Goal: Navigation & Orientation: Find specific page/section

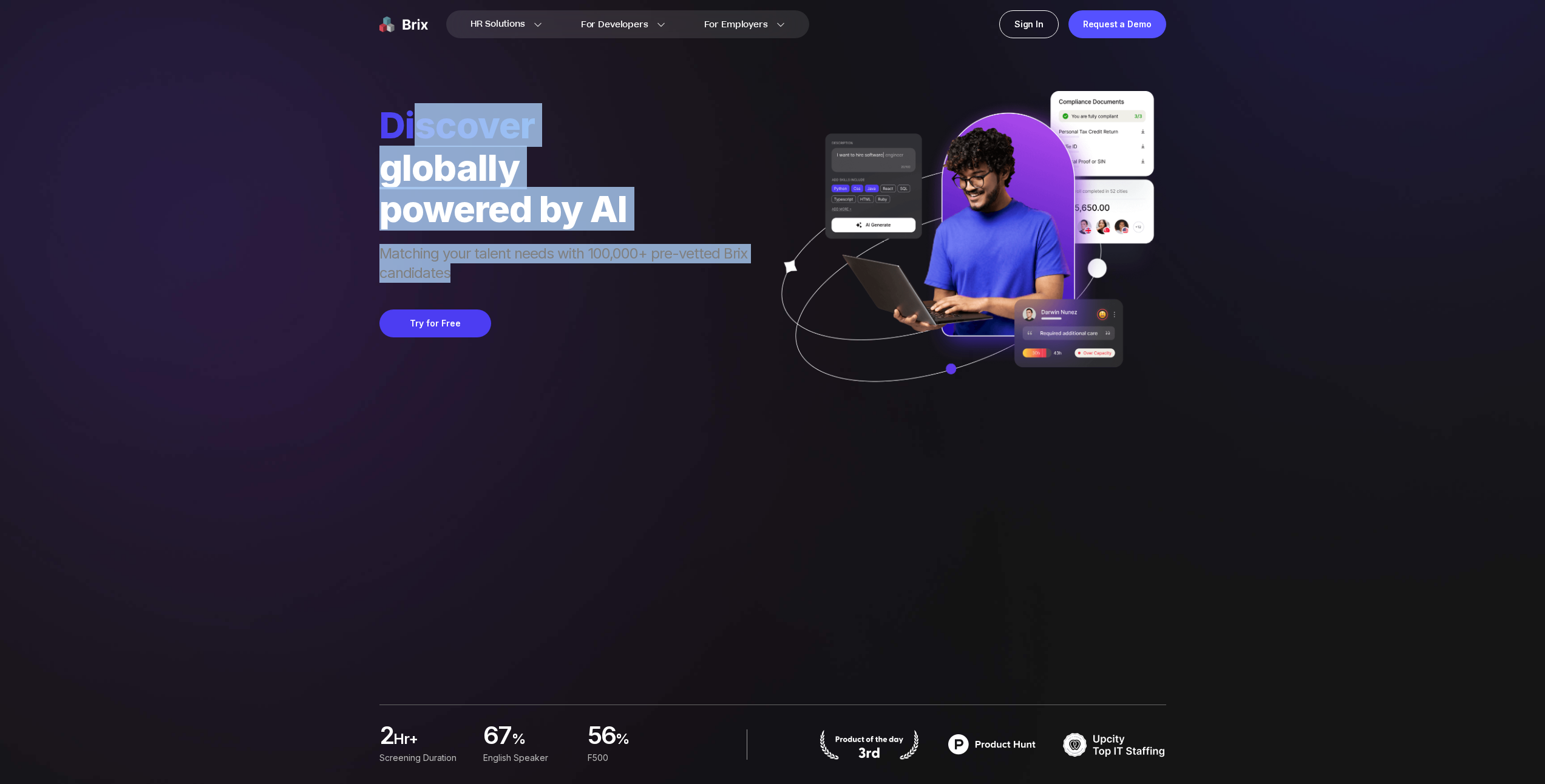
drag, startPoint x: 455, startPoint y: 188, endPoint x: 419, endPoint y: 123, distance: 74.3
click at [424, 130] on div "Discover globally powered by AI Matching your talent needs with 100,000+ pre-ve…" at bounding box center [569, 194] width 380 height 182
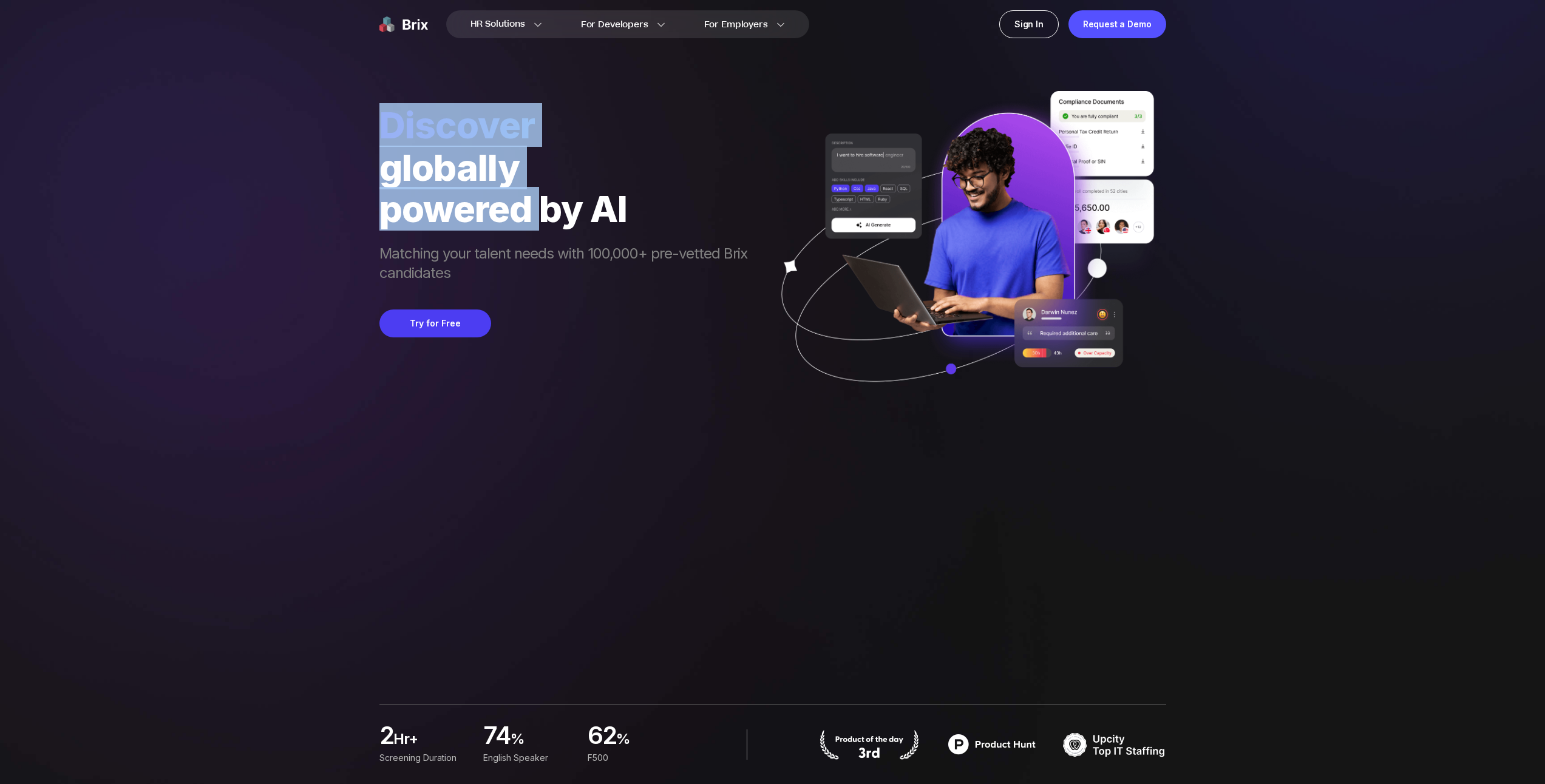
drag, startPoint x: 395, startPoint y: 98, endPoint x: 638, endPoint y: 258, distance: 290.9
click at [625, 250] on div "Discover globally powered by AI Matching your talent needs with 100,000+ pre-ve…" at bounding box center [773, 209] width 787 height 418
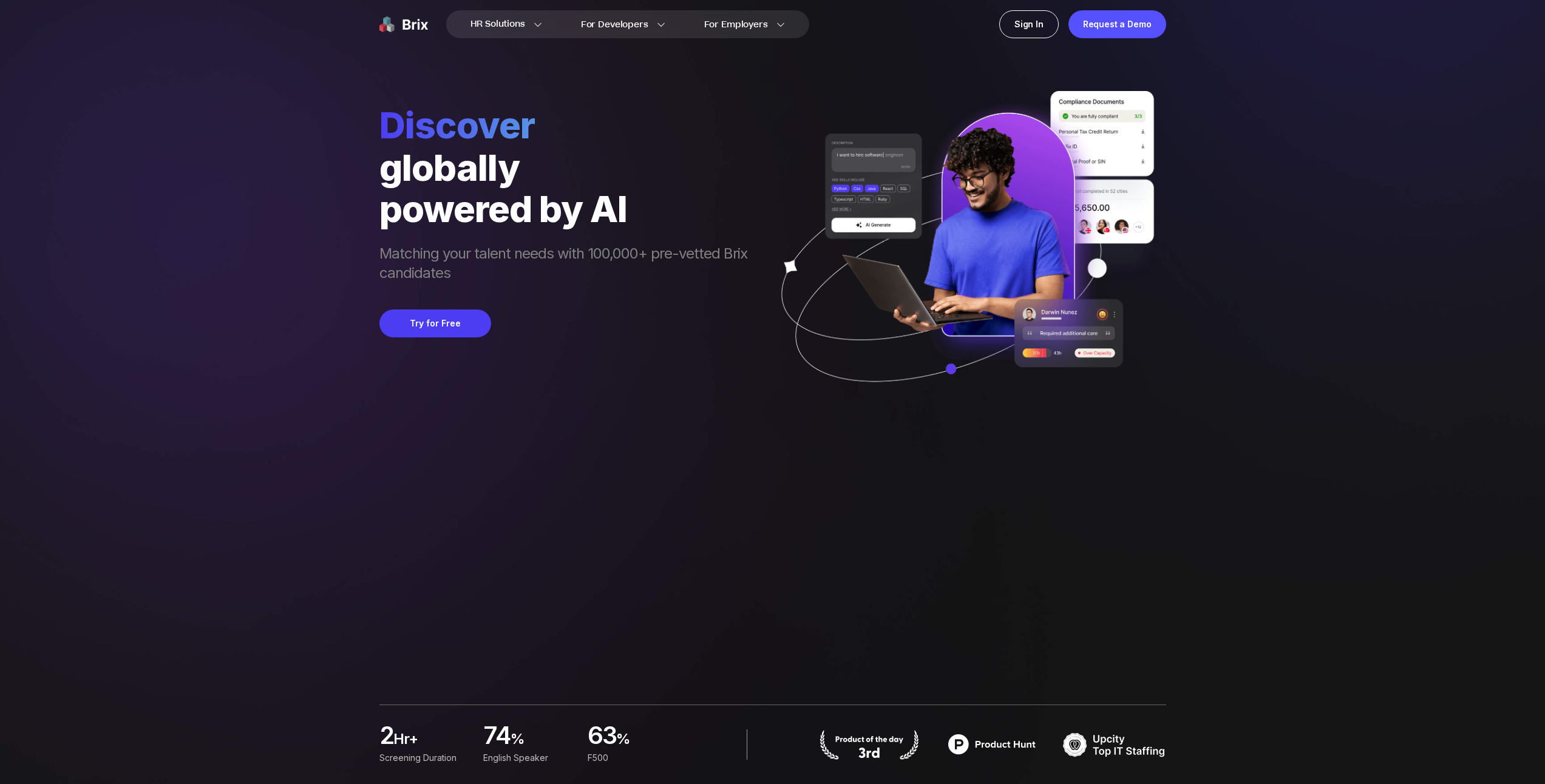
drag, startPoint x: 638, startPoint y: 258, endPoint x: 640, endPoint y: 265, distance: 7.3
click at [638, 261] on span "Matching your talent needs with 100,000+ pre-vetted Brix candidates" at bounding box center [569, 264] width 380 height 41
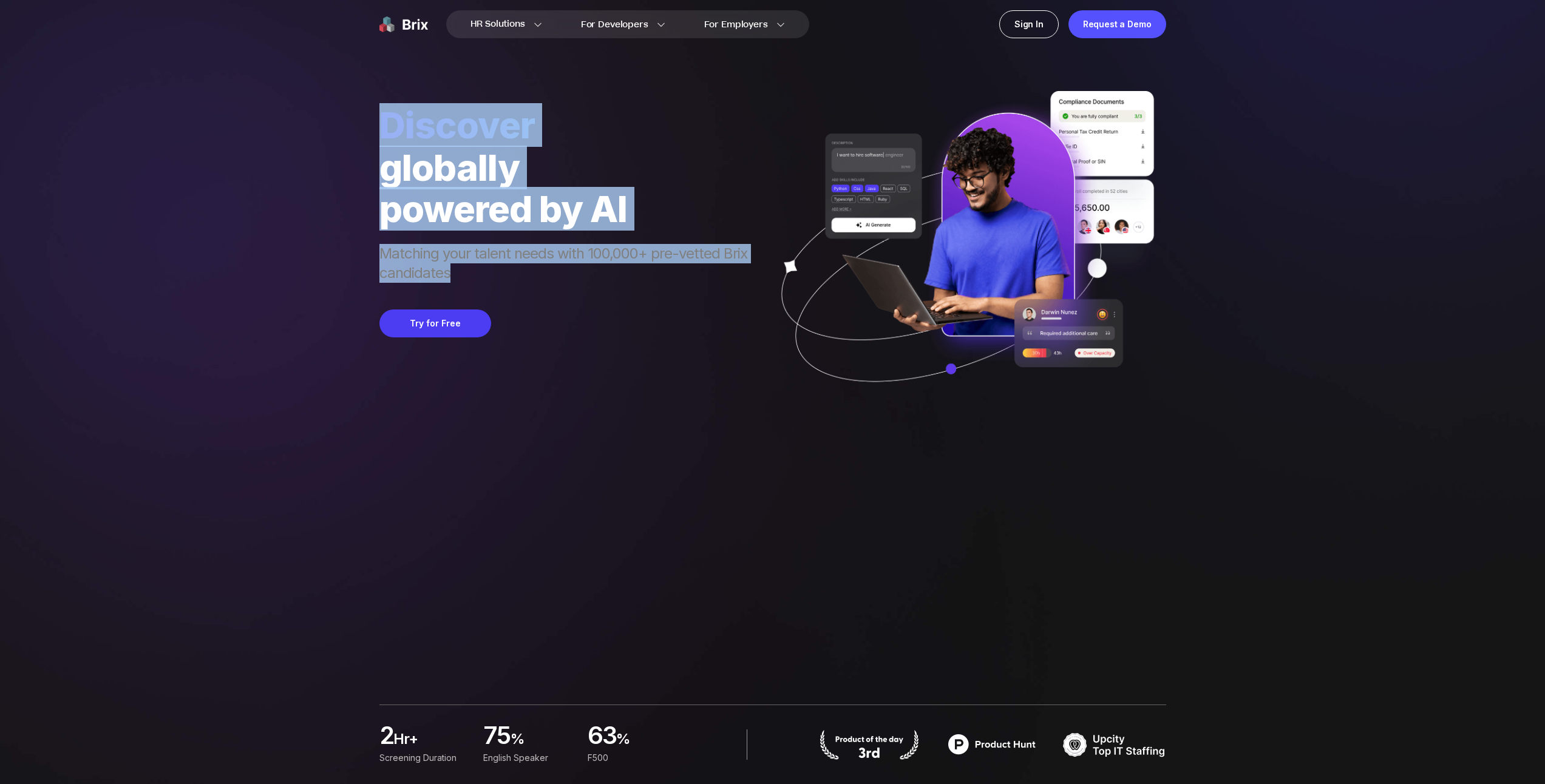
drag, startPoint x: 640, startPoint y: 266, endPoint x: 339, endPoint y: 131, distance: 329.9
click at [360, 139] on div "HR Solutions HR Solutions Recruiter HR Assistant Global Talent Network Onboardi…" at bounding box center [772, 392] width 1487 height 784
click at [323, 125] on div "HR Solutions HR Solutions Recruiter HR Assistant Global Talent Network Onboardi…" at bounding box center [772, 392] width 1487 height 784
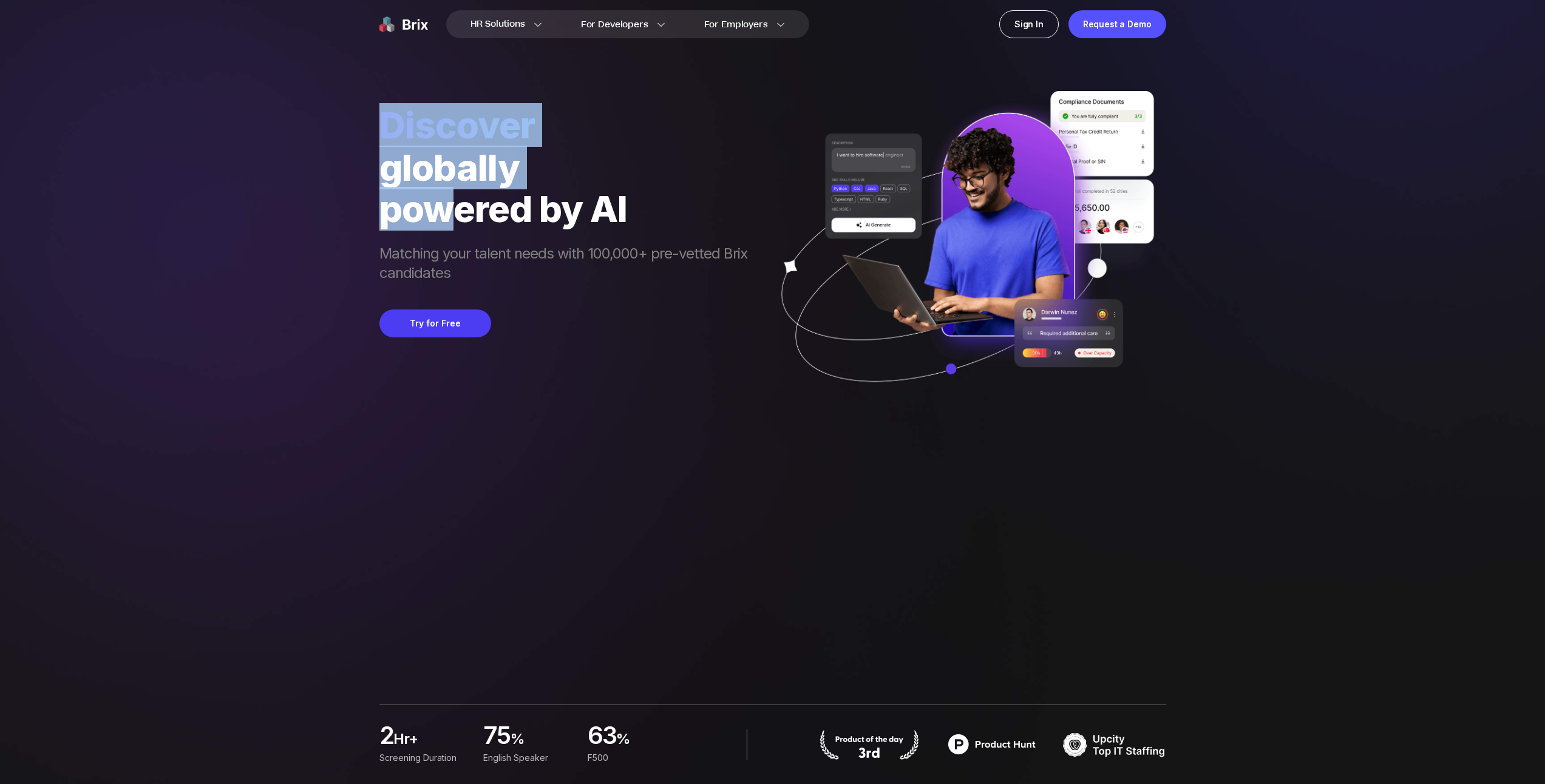
drag, startPoint x: 540, startPoint y: 277, endPoint x: 607, endPoint y: 297, distance: 69.9
click at [590, 295] on div "HR Solutions HR Solutions Recruiter HR Assistant Global Talent Network Onboardi…" at bounding box center [772, 392] width 1487 height 784
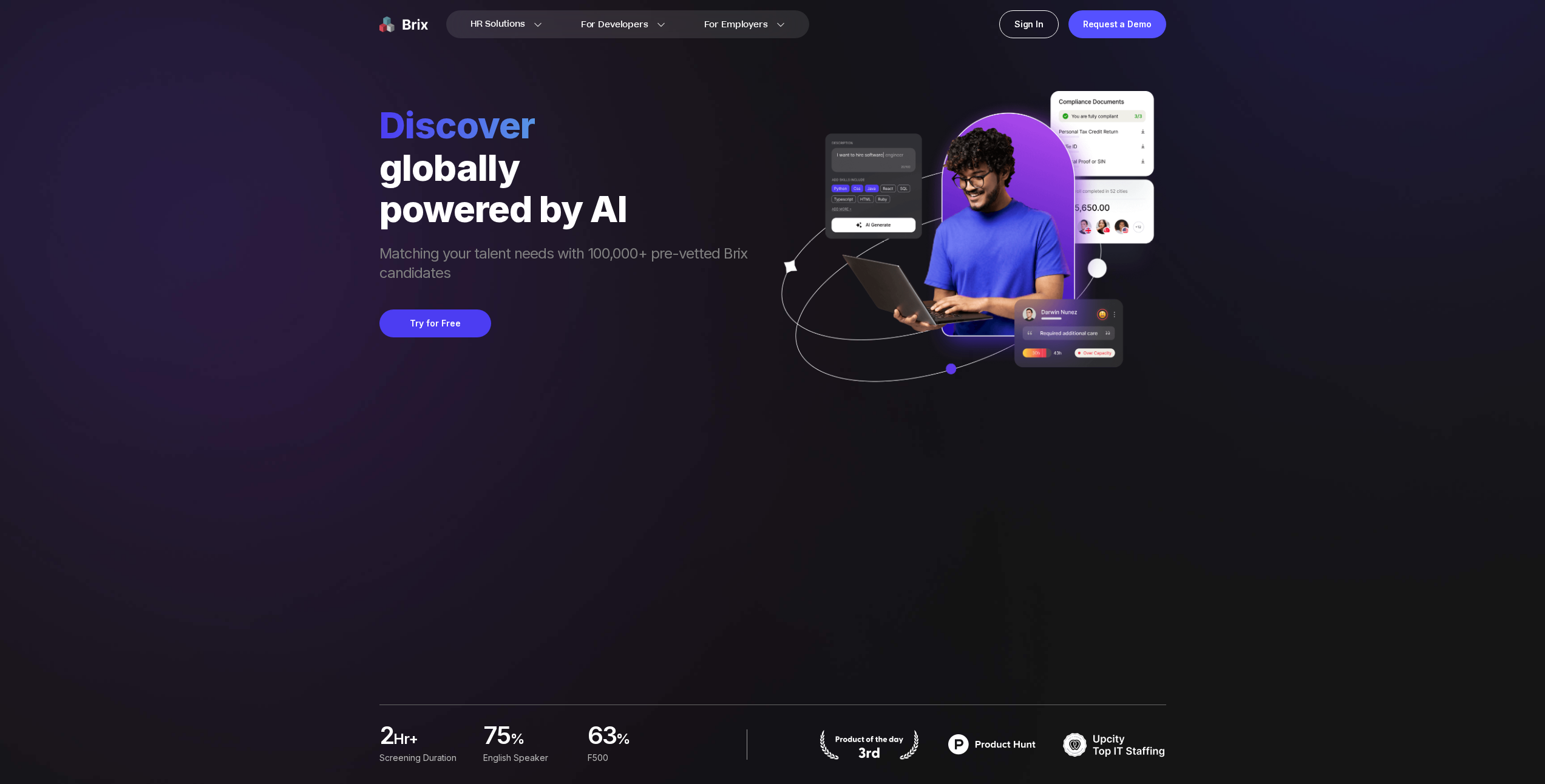
click at [607, 297] on div "Discover globally powered by AI Matching your talent needs with 100,000+ pre-ve…" at bounding box center [569, 260] width 380 height 314
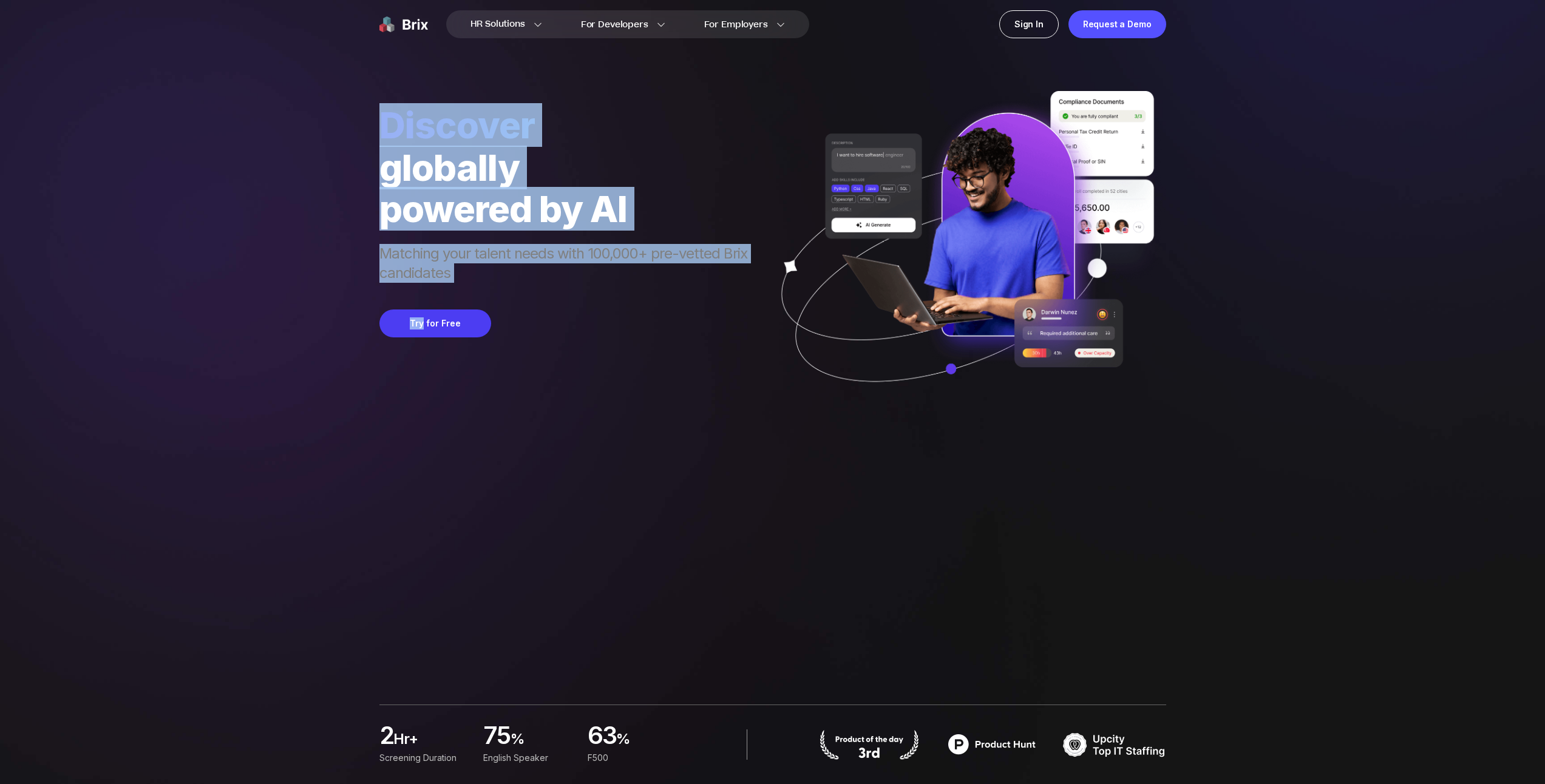
drag, startPoint x: 607, startPoint y: 297, endPoint x: 249, endPoint y: 100, distance: 408.6
click at [280, 117] on div "HR Solutions HR Solutions Recruiter HR Assistant Global Talent Network Onboardi…" at bounding box center [772, 392] width 1487 height 784
click at [249, 100] on div "HR Solutions HR Solutions Recruiter HR Assistant Global Talent Network Onboardi…" at bounding box center [772, 392] width 1487 height 784
drag, startPoint x: 249, startPoint y: 100, endPoint x: 700, endPoint y: 266, distance: 480.6
click at [699, 266] on div "HR Solutions HR Solutions Recruiter HR Assistant Global Talent Network Onboardi…" at bounding box center [772, 392] width 1487 height 784
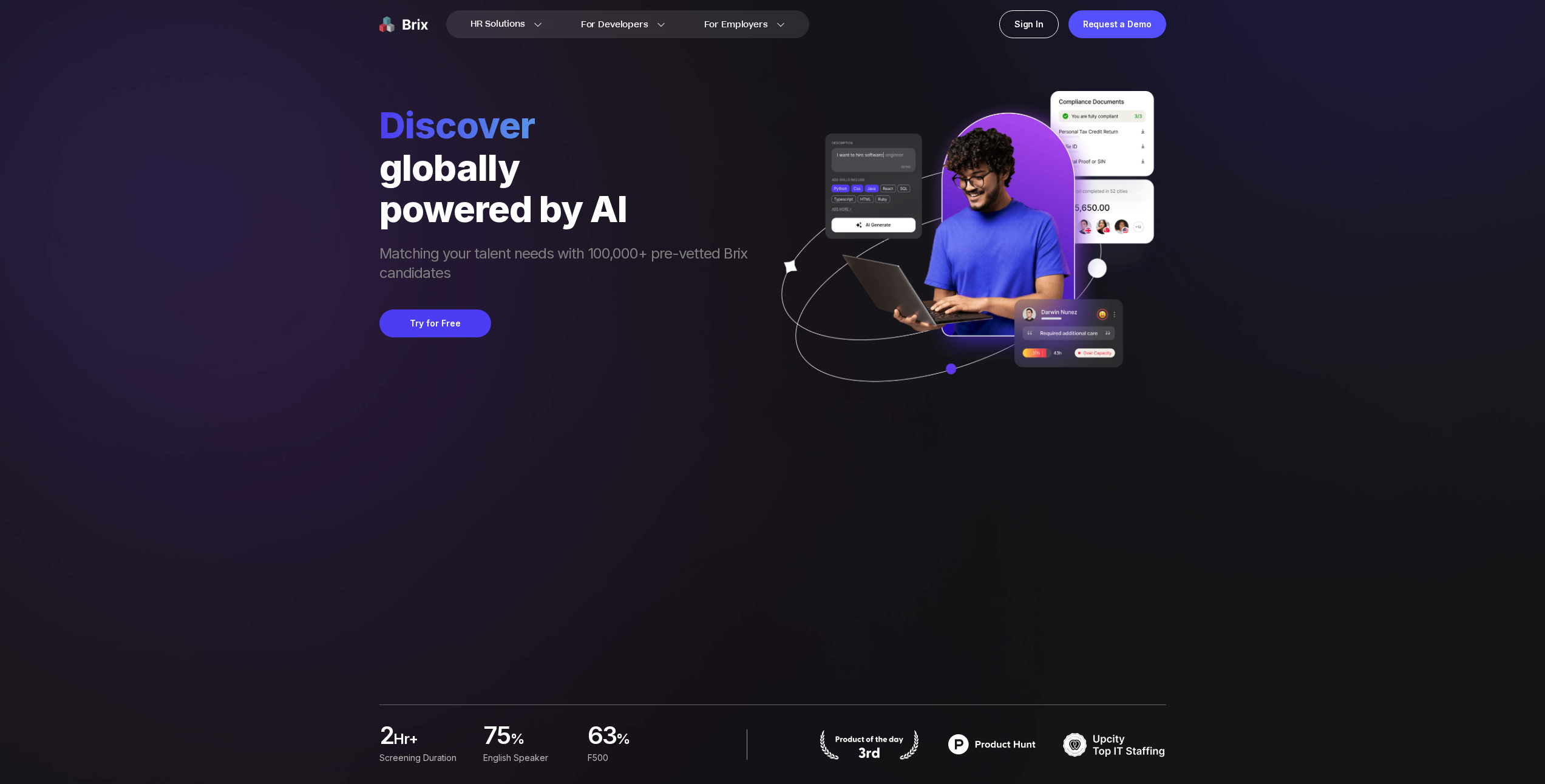
click at [700, 267] on span "Matching your talent needs with 100,000+ pre-vetted Brix candidates" at bounding box center [569, 264] width 380 height 41
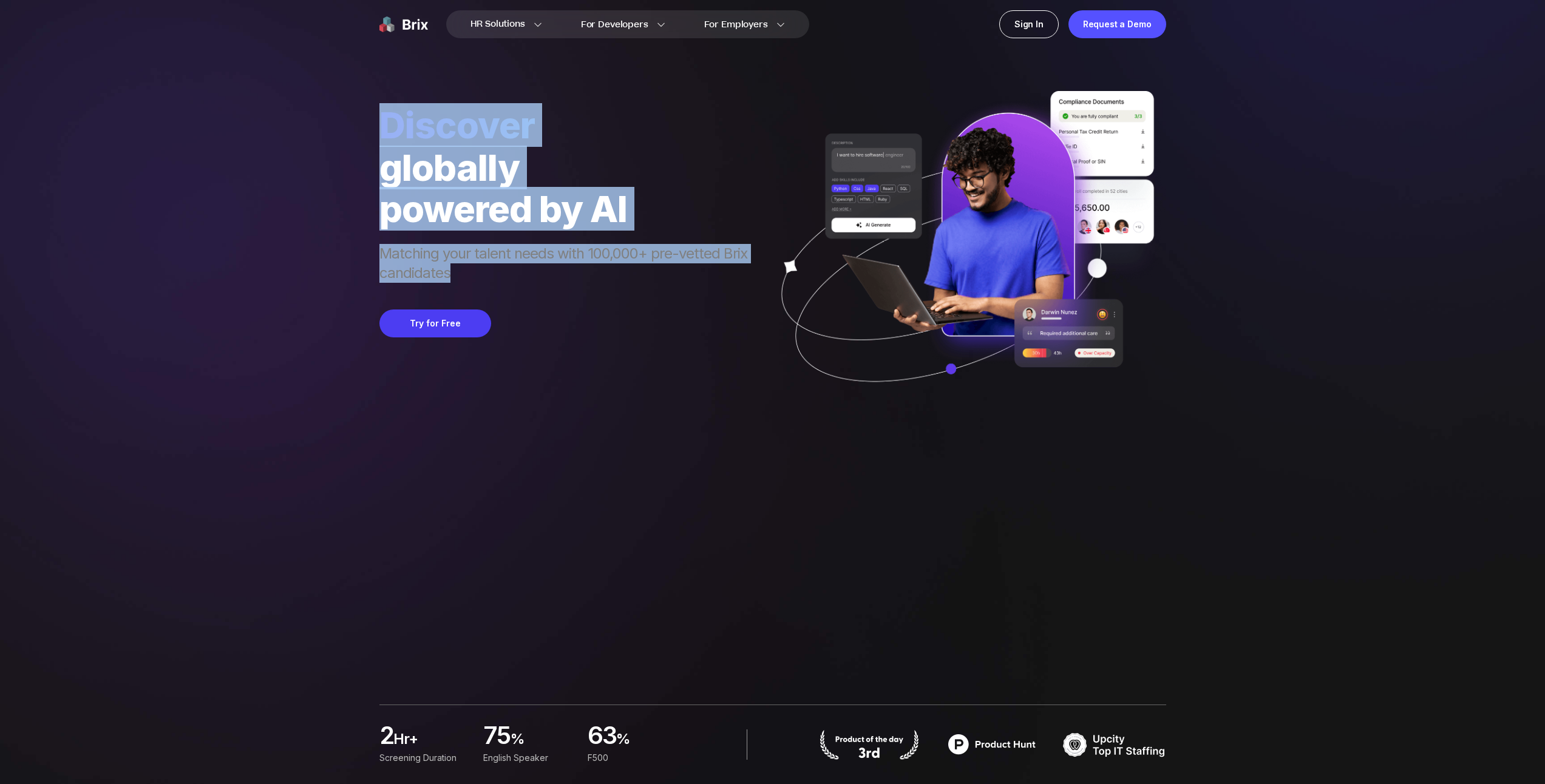
drag, startPoint x: 700, startPoint y: 268, endPoint x: 294, endPoint y: 94, distance: 441.7
click at [303, 94] on div "HR Solutions HR Solutions Recruiter HR Assistant Global Talent Network Onboardi…" at bounding box center [772, 392] width 1487 height 784
click at [294, 94] on div "HR Solutions HR Solutions Recruiter HR Assistant Global Talent Network Onboardi…" at bounding box center [772, 392] width 1487 height 784
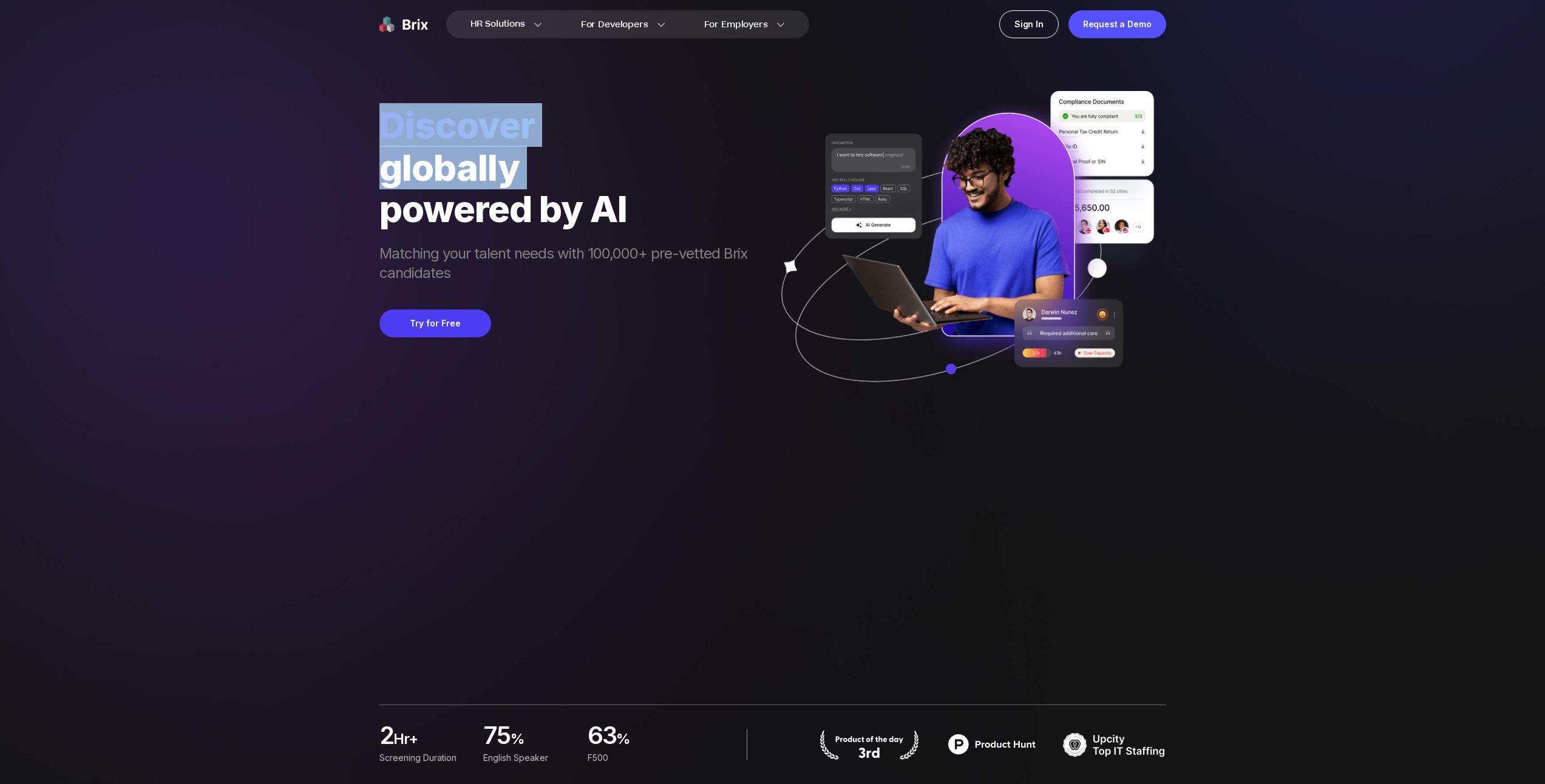
drag, startPoint x: 294, startPoint y: 94, endPoint x: 705, endPoint y: 211, distance: 427.3
click at [692, 206] on div "HR Solutions HR Solutions Recruiter HR Assistant Global Talent Network Onboardi…" at bounding box center [772, 392] width 1487 height 784
click at [704, 211] on div "powered by AI" at bounding box center [569, 208] width 380 height 41
click at [554, 91] on div "Discover globally powered by AI Matching your talent needs with 100,000+ pre-ve…" at bounding box center [773, 209] width 787 height 418
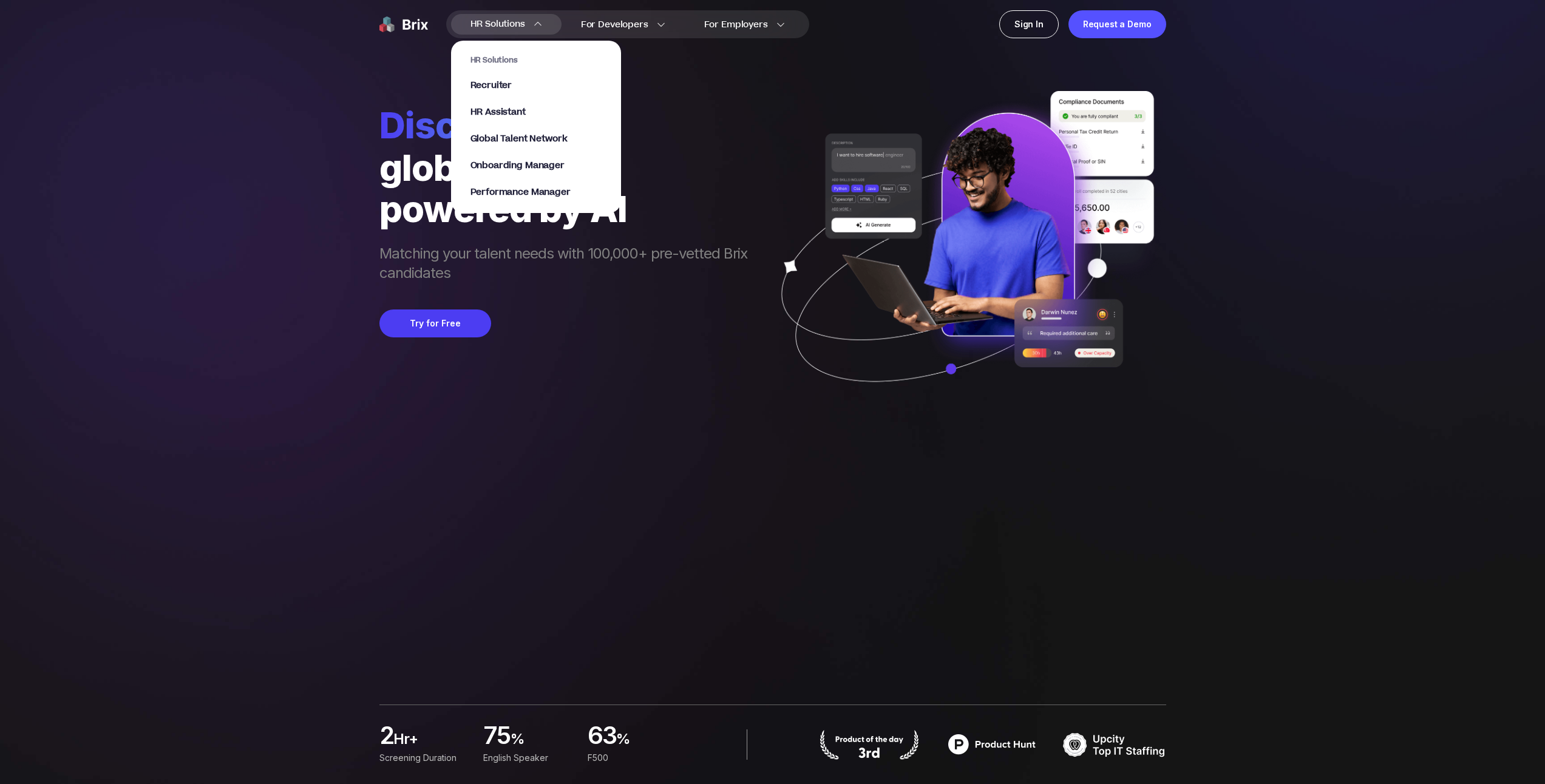
click at [509, 30] on section "HR Solutions Recruiter HR Assistant Global Talent Network Onboarding Manager Pe…" at bounding box center [536, 121] width 170 height 184
click at [518, 86] on link "Recruiter" at bounding box center [536, 85] width 131 height 12
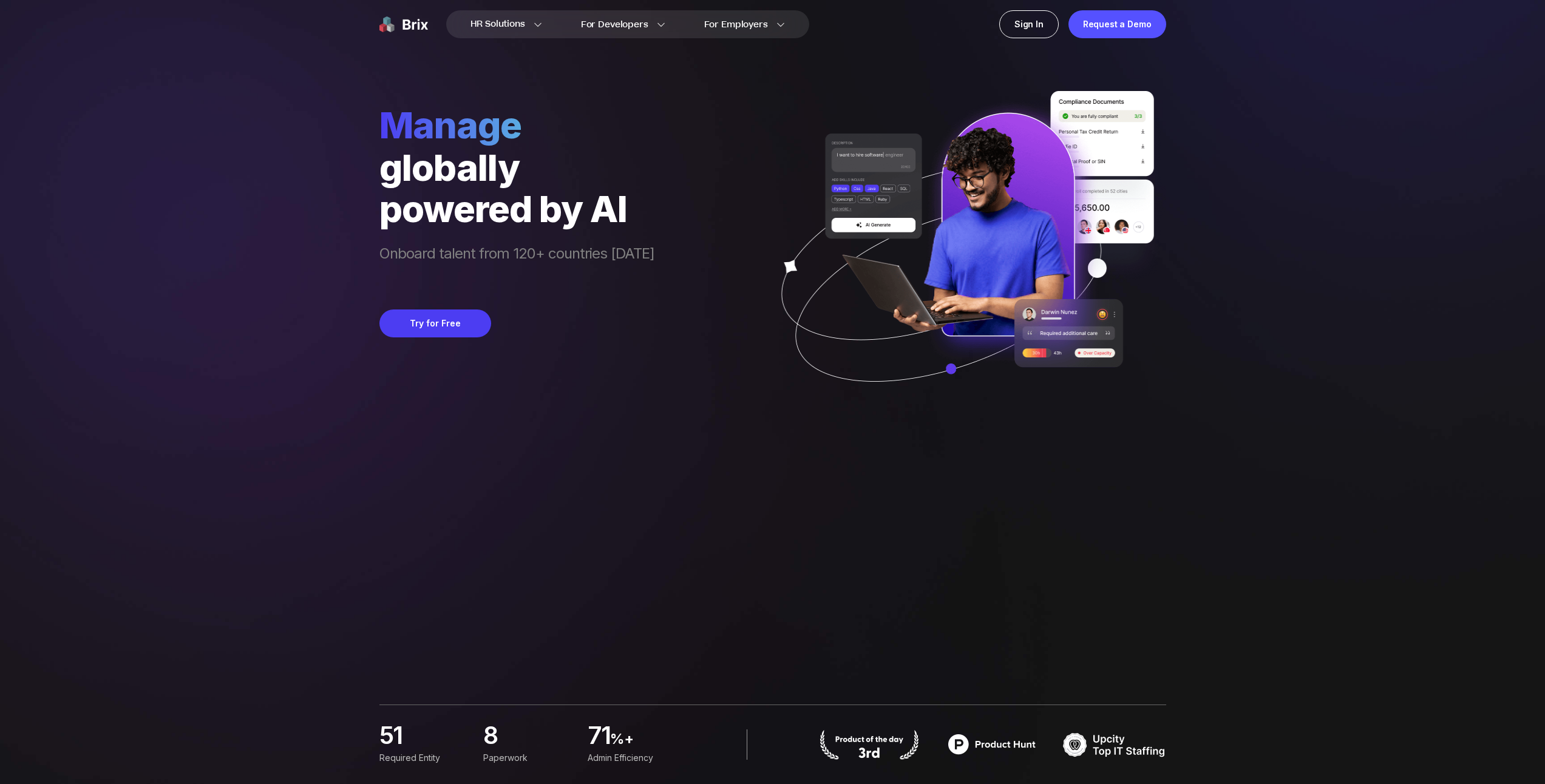
drag, startPoint x: 566, startPoint y: 143, endPoint x: 613, endPoint y: 122, distance: 51.5
click at [569, 141] on span "manage" at bounding box center [517, 125] width 275 height 44
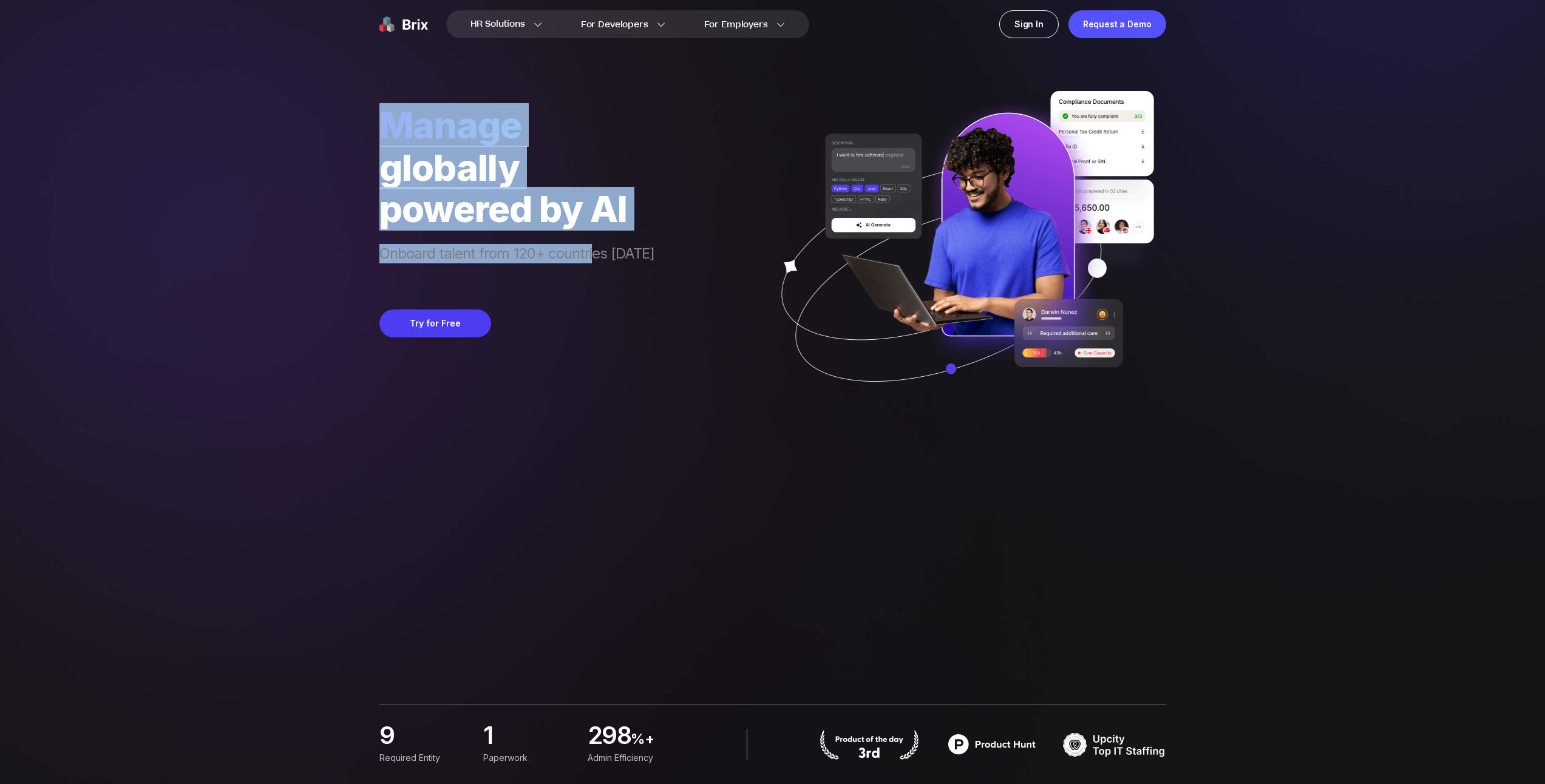
drag, startPoint x: 474, startPoint y: 81, endPoint x: 595, endPoint y: 260, distance: 216.1
click at [595, 260] on div "manage globally powered by AI Onboard talent from 120+ countries [DATE] Try for…" at bounding box center [773, 209] width 787 height 418
click at [595, 260] on span "Onboard talent from 120+ countries [DATE]" at bounding box center [517, 264] width 275 height 41
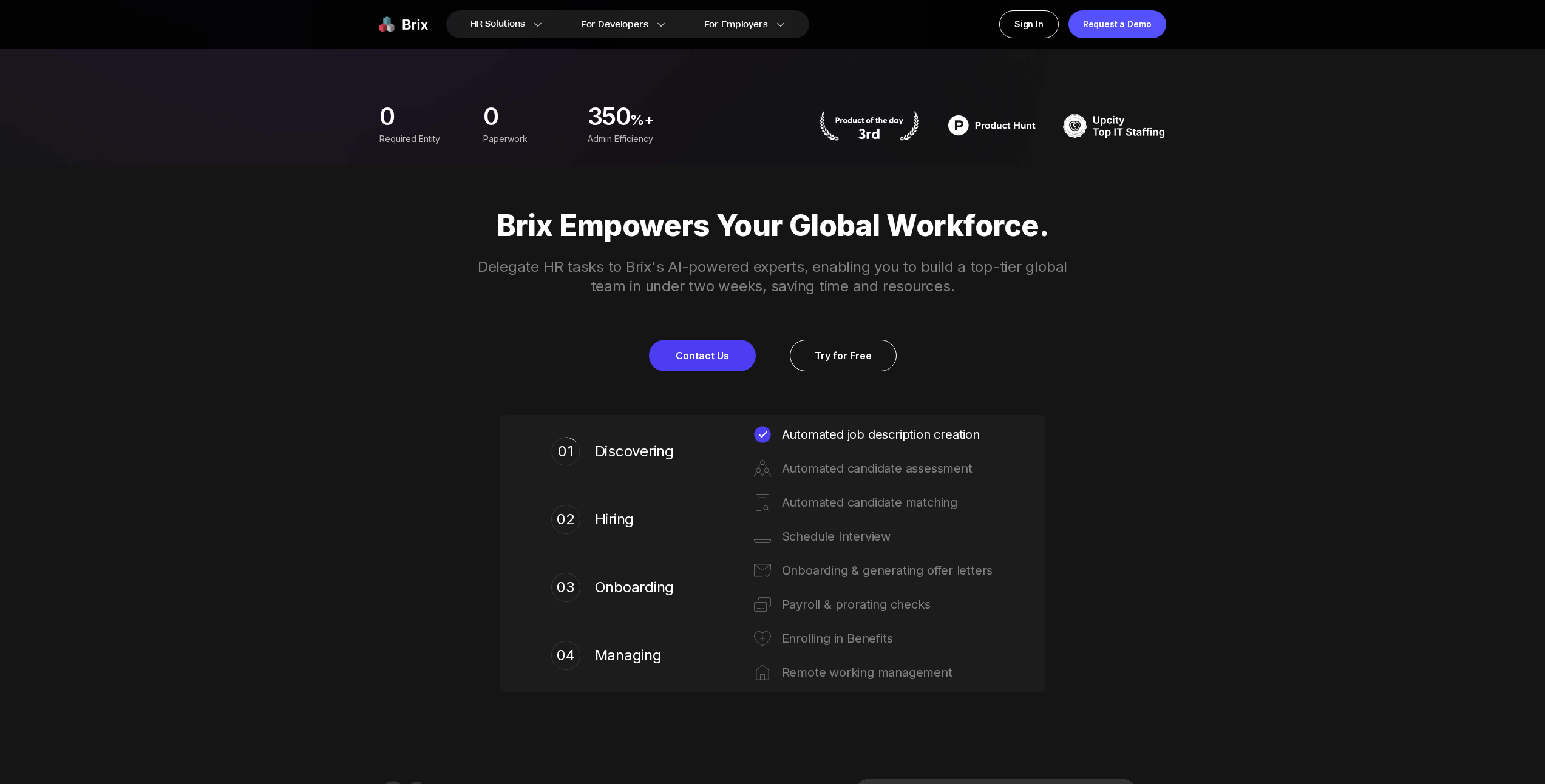
scroll to position [617, 0]
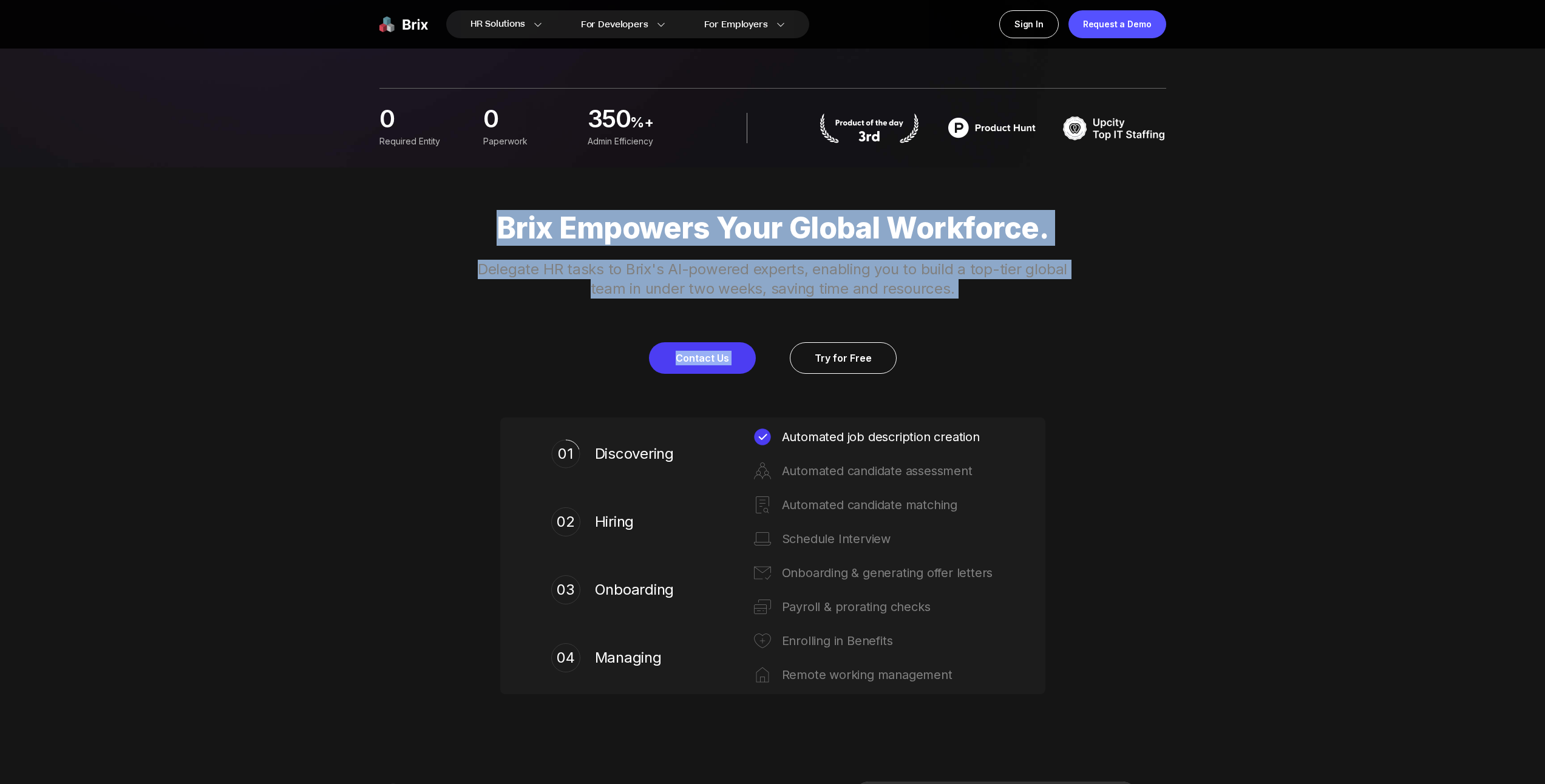
drag, startPoint x: 499, startPoint y: 228, endPoint x: 1027, endPoint y: 326, distance: 537.0
click at [989, 322] on div "Brix Empowers Your Global Workforce. Delegate HR tasks to Brix's AI-powered exp…" at bounding box center [772, 293] width 874 height 163
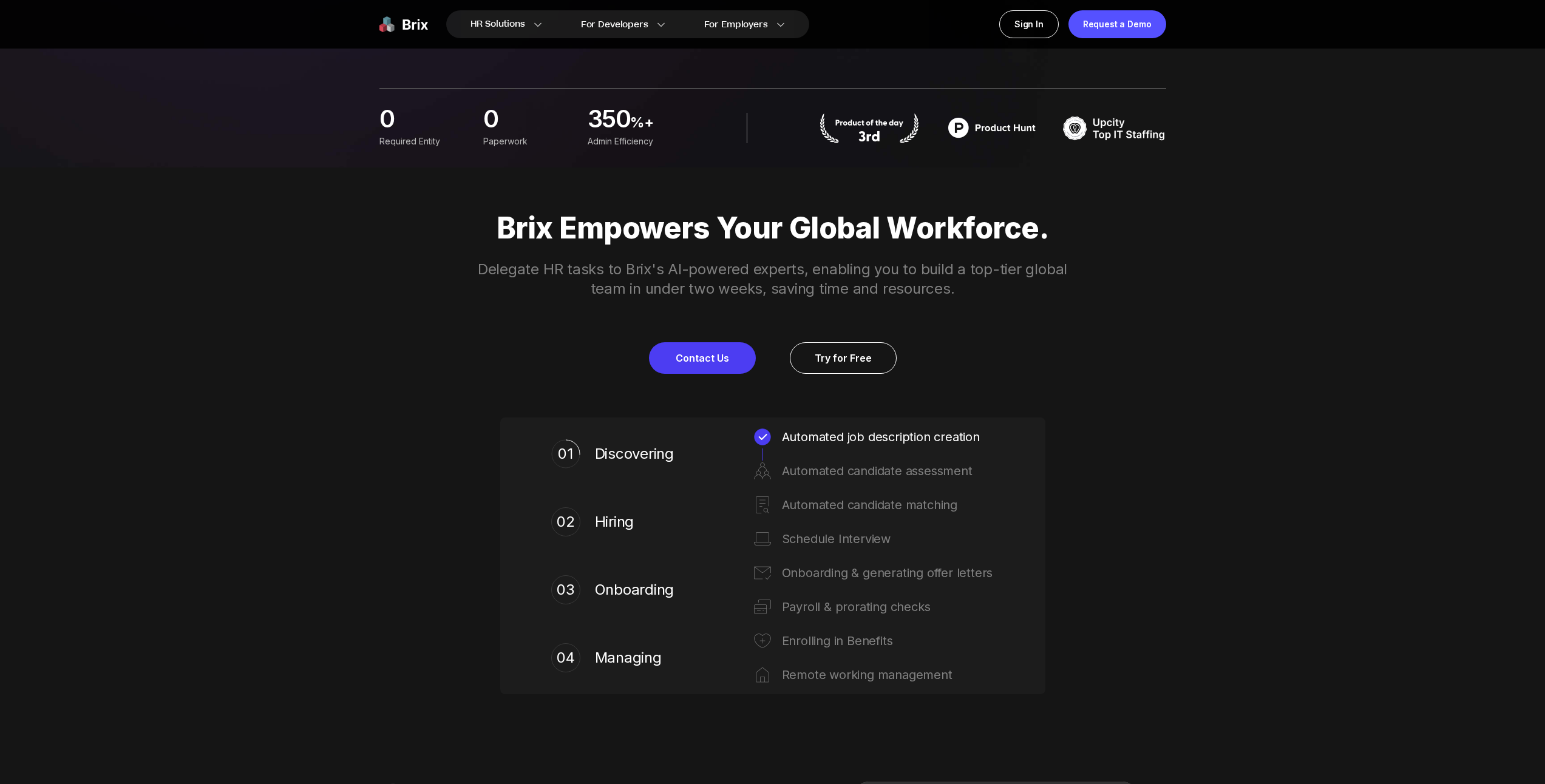
click at [1027, 326] on div "Brix Empowers Your Global Workforce. Delegate HR tasks to Brix's AI-powered exp…" at bounding box center [772, 293] width 874 height 163
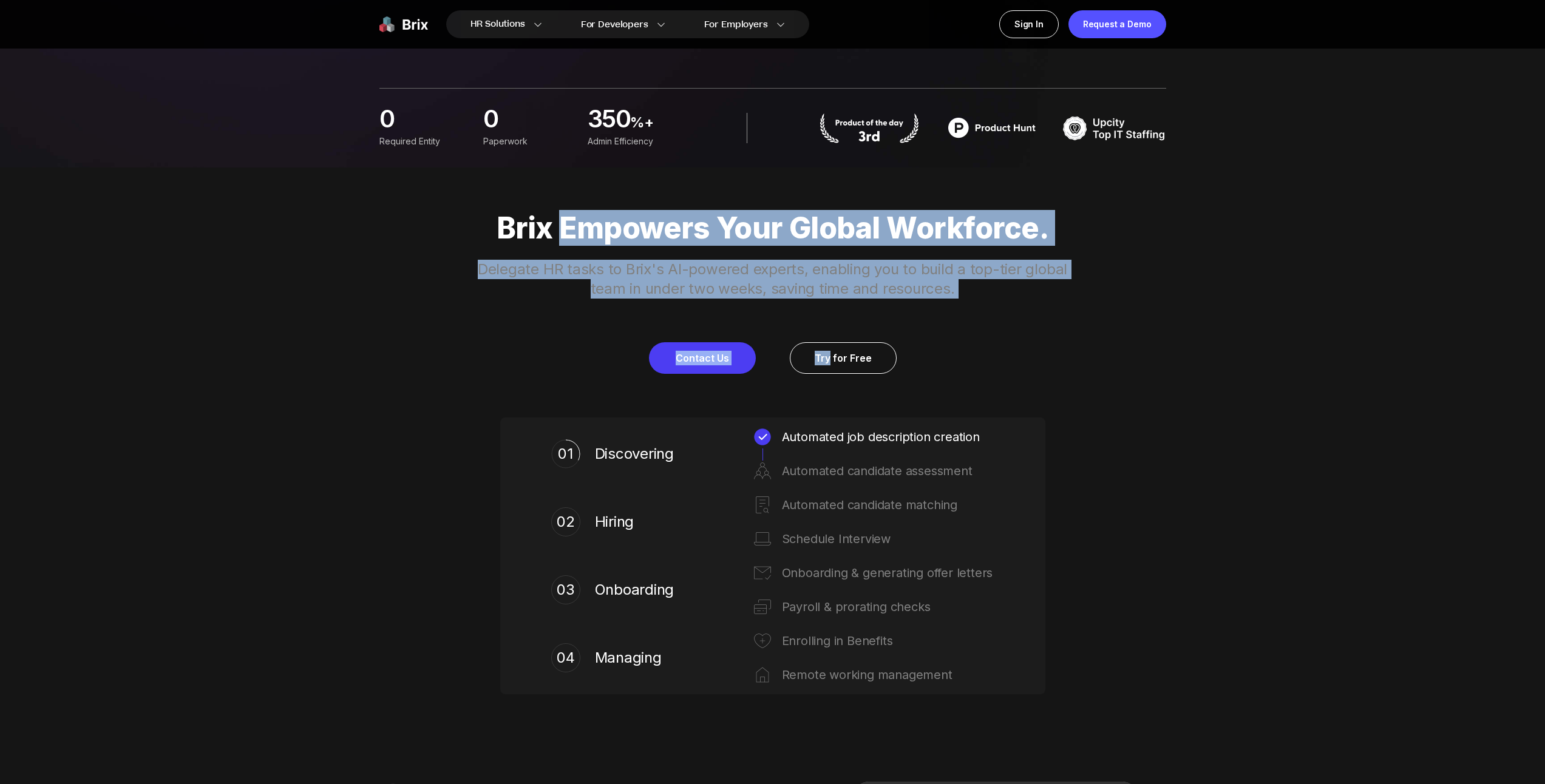
drag, startPoint x: 1027, startPoint y: 326, endPoint x: 365, endPoint y: 201, distance: 673.7
click at [395, 205] on div "Brix Empowers Your Global Workforce. Delegate HR tasks to Brix's AI-powered exp…" at bounding box center [772, 453] width 874 height 571
